Goal: Information Seeking & Learning: Learn about a topic

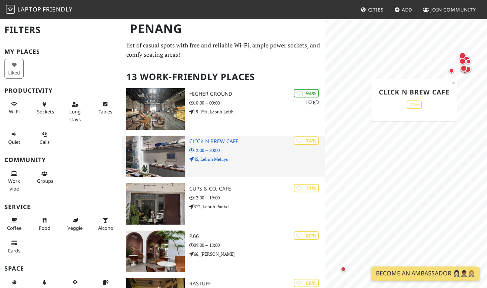
scroll to position [38, 0]
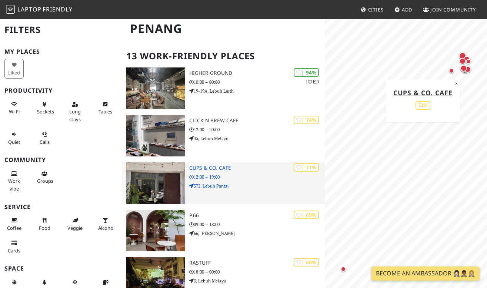
click at [164, 186] on img at bounding box center [155, 183] width 59 height 42
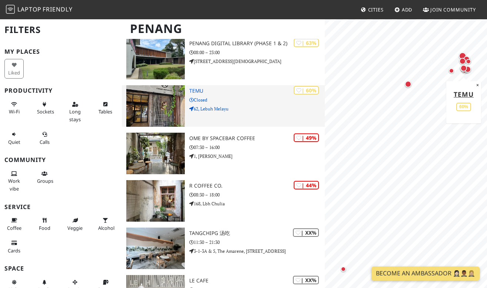
scroll to position [402, 0]
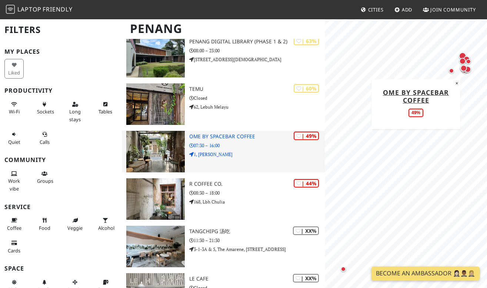
click at [151, 154] on img at bounding box center [155, 152] width 59 height 42
